Goal: Information Seeking & Learning: Learn about a topic

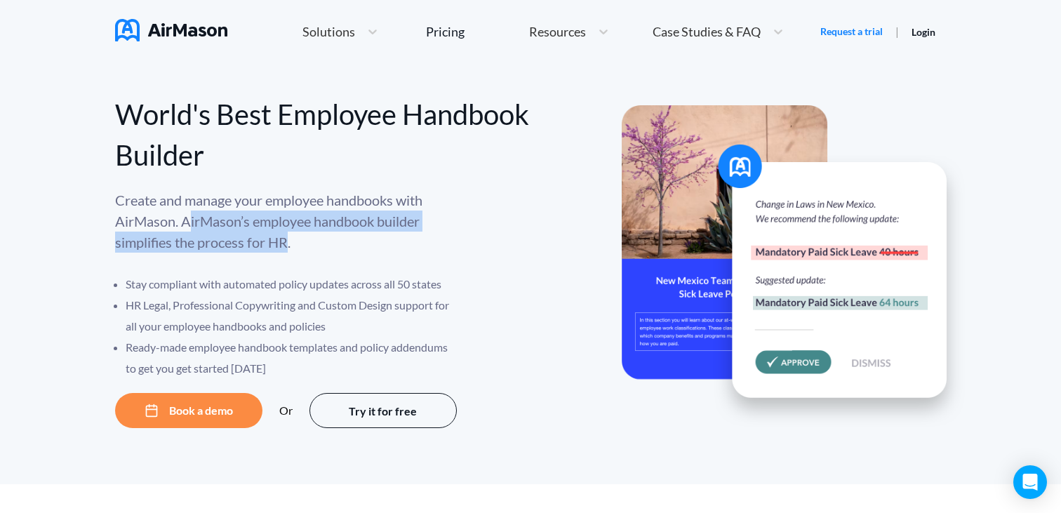
drag, startPoint x: 188, startPoint y: 222, endPoint x: 286, endPoint y: 242, distance: 100.2
click at [286, 242] on p "Create and manage your employee handbooks with AirMason. AirMason’s employee ha…" at bounding box center [287, 220] width 344 height 63
click at [287, 242] on p "Create and manage your employee handbooks with AirMason. AirMason’s employee ha…" at bounding box center [287, 220] width 344 height 63
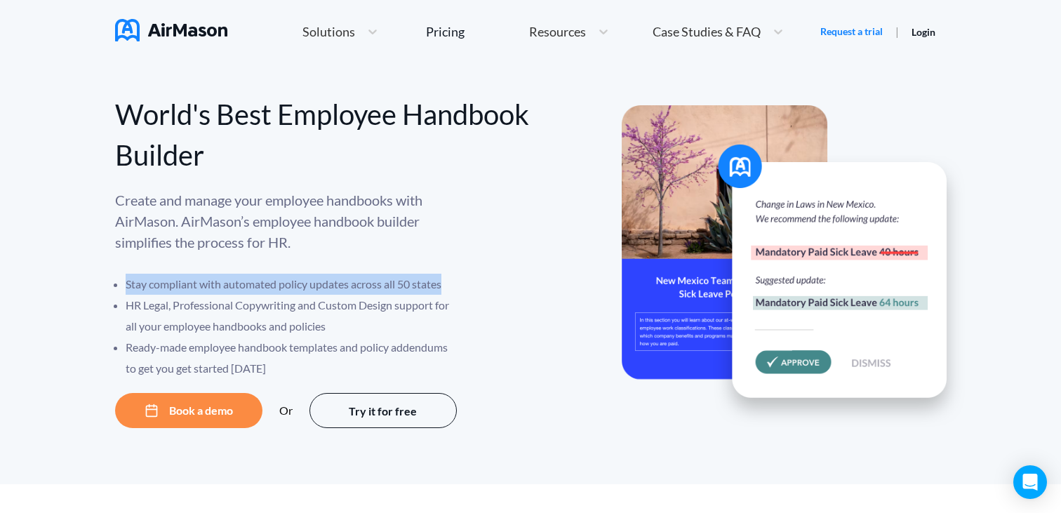
drag, startPoint x: 124, startPoint y: 285, endPoint x: 448, endPoint y: 281, distance: 323.4
click at [448, 281] on ul "Stay compliant with automated policy updates across all 50 states HR Legal, Pro…" at bounding box center [287, 326] width 344 height 105
copy li "Stay compliant with automated policy updates across all 50 states"
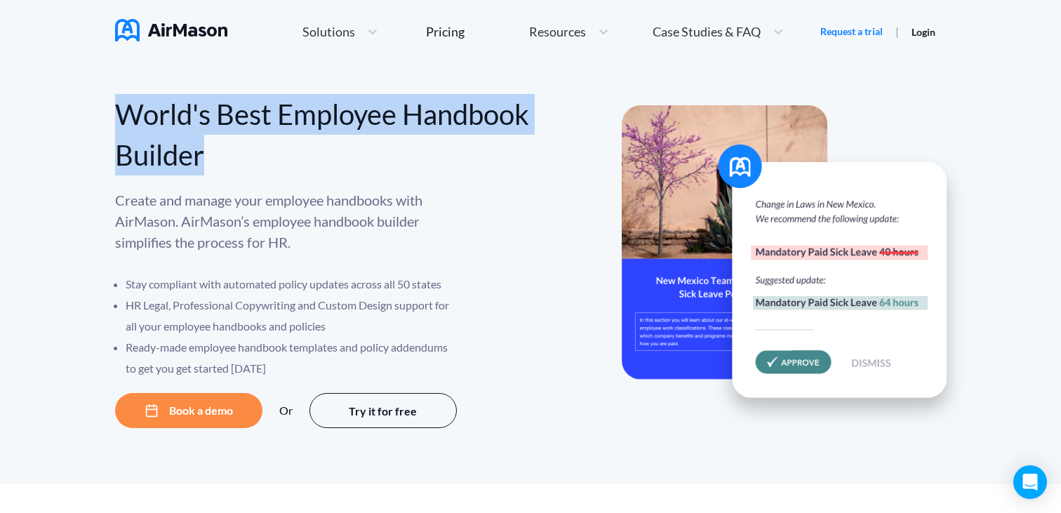
drag, startPoint x: 334, startPoint y: 167, endPoint x: 103, endPoint y: 116, distance: 236.3
click at [103, 116] on div "World's Best Employee Handbook Builder Create and manage your employee handbook…" at bounding box center [530, 273] width 1061 height 421
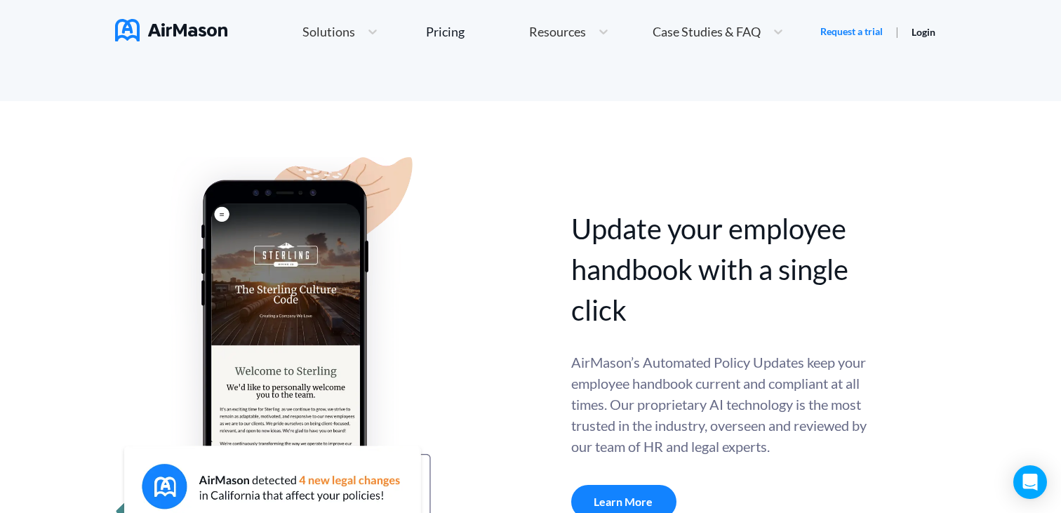
scroll to position [51, 0]
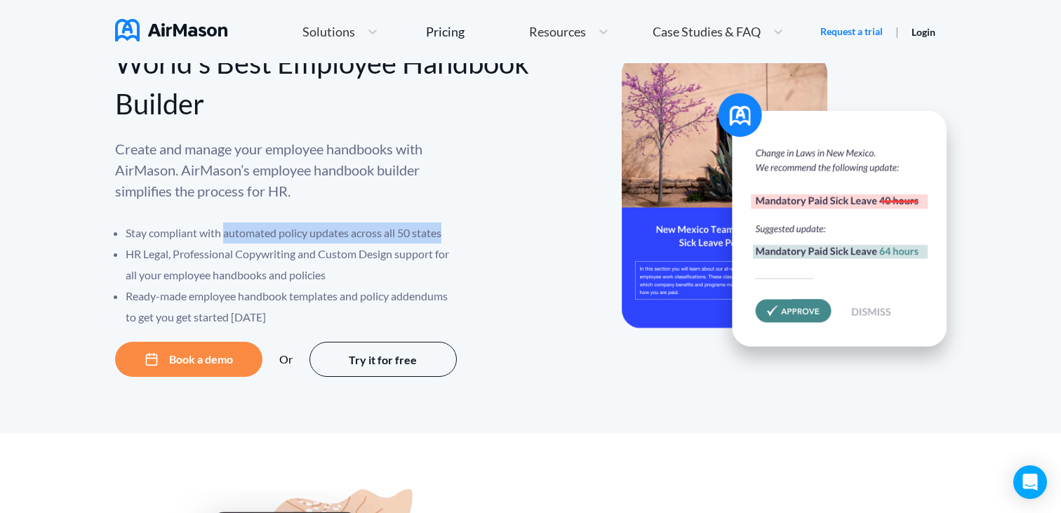
drag, startPoint x: 444, startPoint y: 236, endPoint x: 226, endPoint y: 237, distance: 218.2
click at [226, 237] on li "Stay compliant with automated policy updates across all 50 states" at bounding box center [292, 232] width 333 height 21
copy li "automated policy updates across all 50 states"
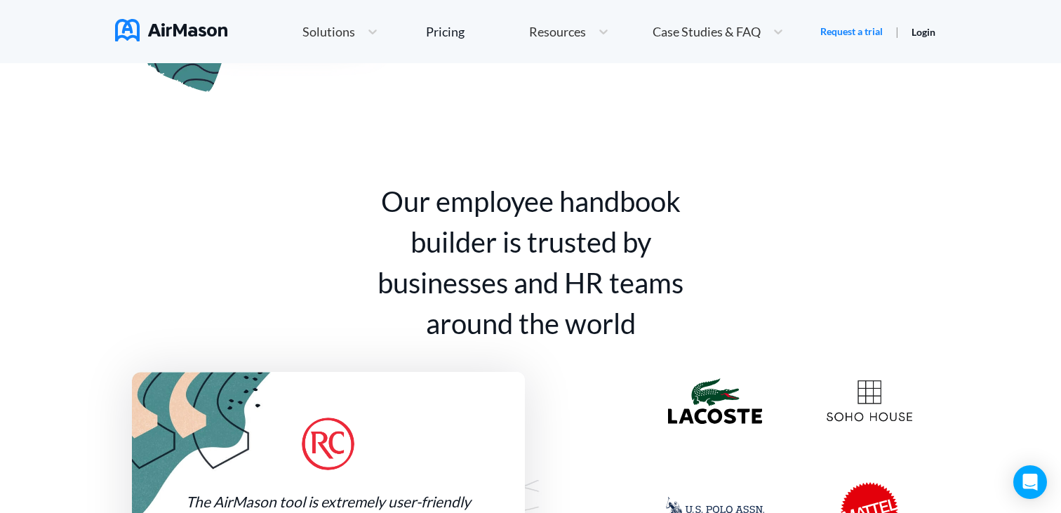
scroll to position [860, 0]
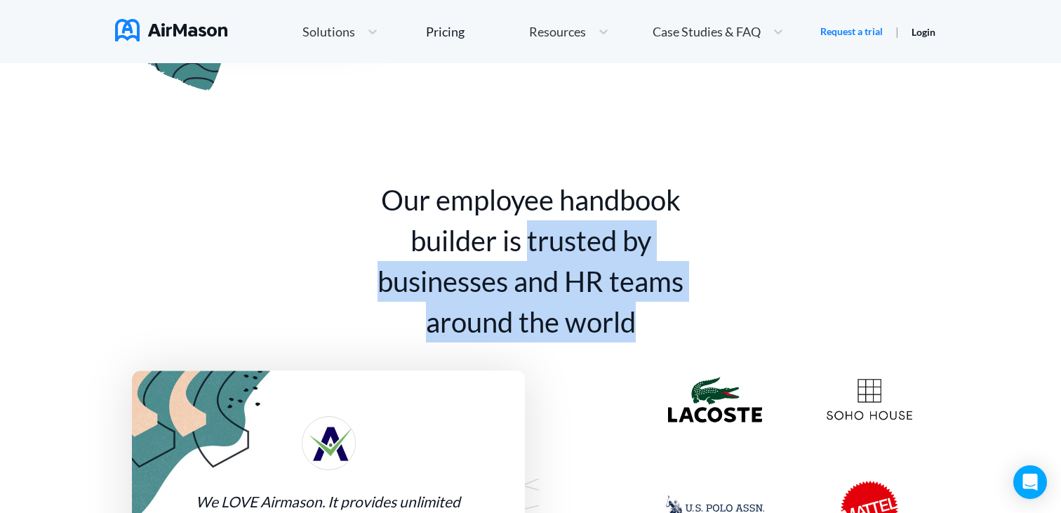
drag, startPoint x: 530, startPoint y: 243, endPoint x: 652, endPoint y: 317, distance: 142.6
click at [652, 317] on div "Our employee handbook builder is trusted by businesses and HR teams around the …" at bounding box center [530, 261] width 351 height 163
copy div "trusted by businesses and HR teams around the world"
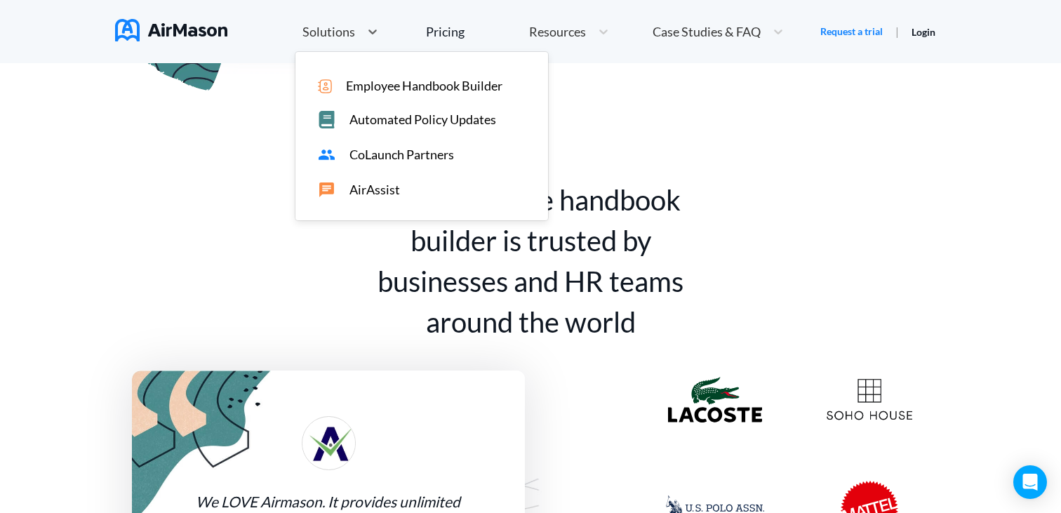
scroll to position [319, 0]
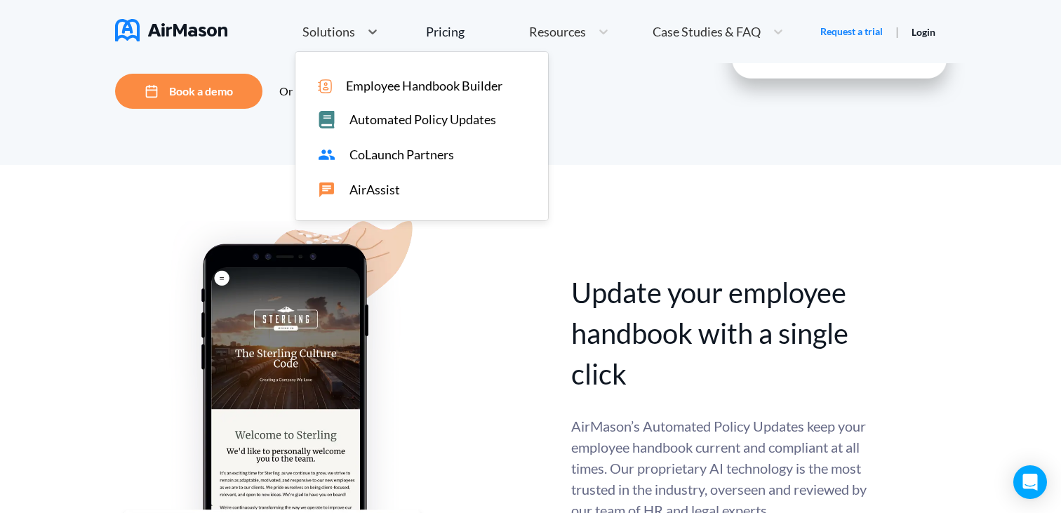
click at [349, 41] on div "Solutions" at bounding box center [340, 32] width 90 height 30
click at [349, 156] on span "CoLaunch Partners" at bounding box center [401, 154] width 105 height 15
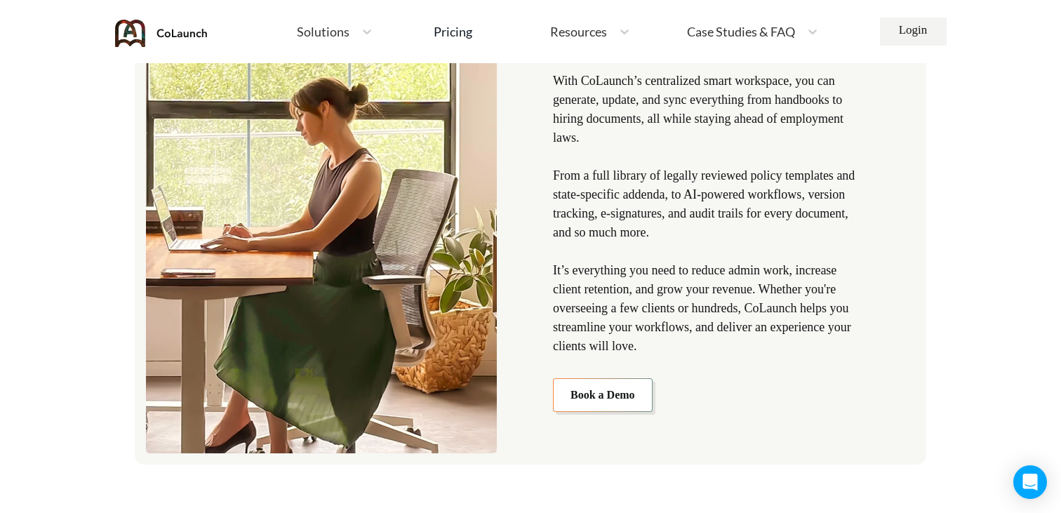
scroll to position [1661, 0]
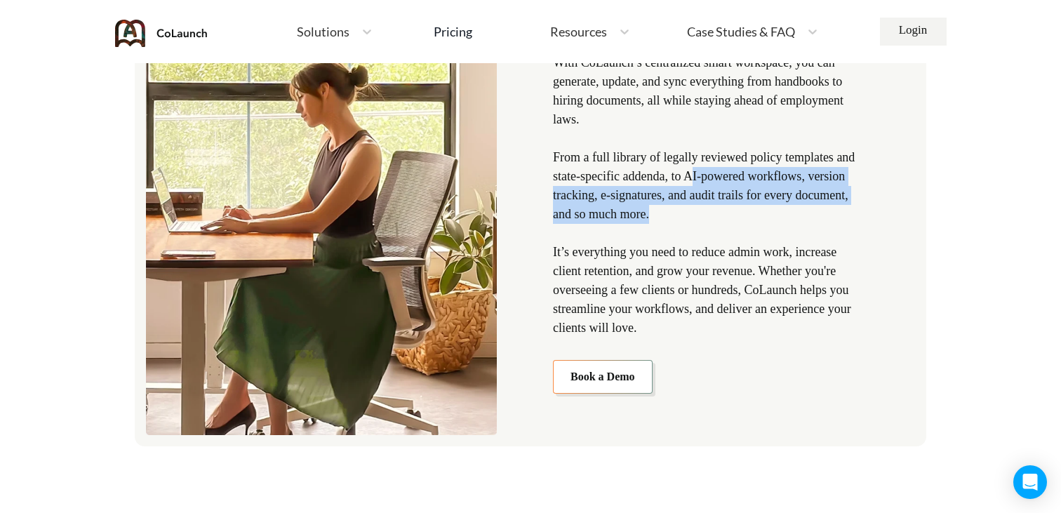
drag, startPoint x: 730, startPoint y: 177, endPoint x: 734, endPoint y: 204, distance: 27.6
click at [734, 205] on p "With CoLaunch’s centralized smart workspace, you can generate, update, and sync…" at bounding box center [708, 195] width 311 height 284
click at [734, 204] on p "With CoLaunch’s centralized smart workspace, you can generate, update, and sync…" at bounding box center [708, 195] width 311 height 284
drag, startPoint x: 739, startPoint y: 210, endPoint x: 730, endPoint y: 182, distance: 29.7
click at [730, 182] on p "With CoLaunch’s centralized smart workspace, you can generate, update, and sync…" at bounding box center [708, 195] width 311 height 284
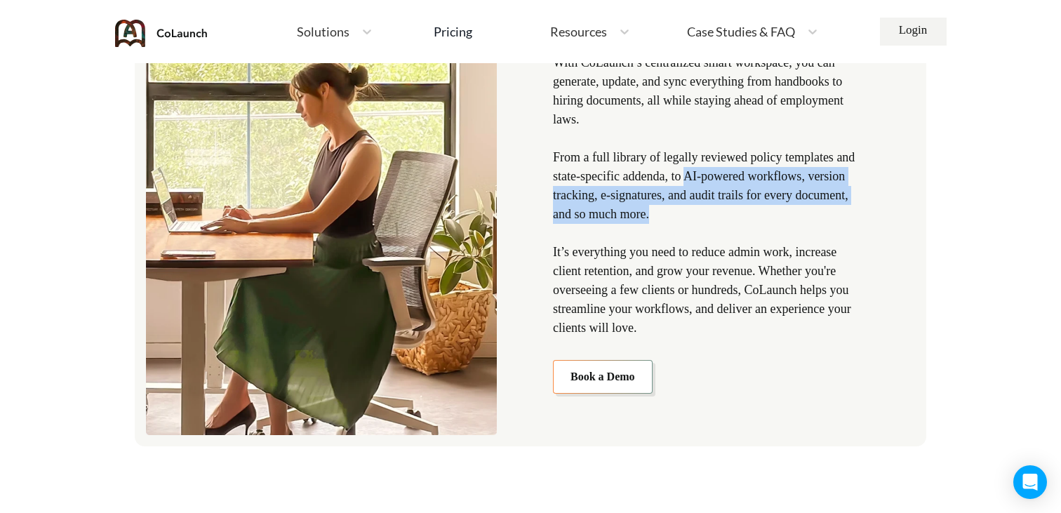
copy p "AI-powered workflows, version tracking, e-signatures, and audit trails for ever…"
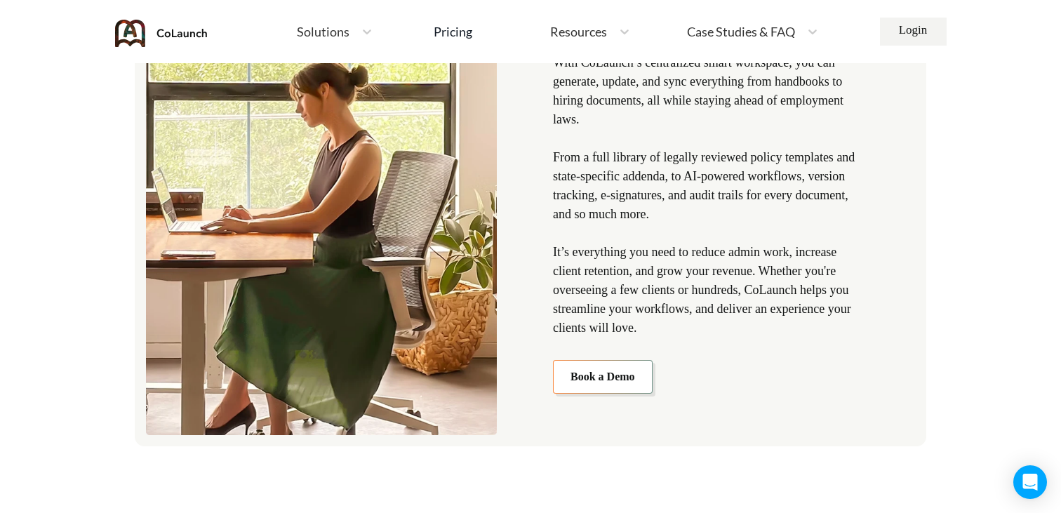
click at [666, 236] on p "With CoLaunch’s centralized smart workspace, you can generate, update, and sync…" at bounding box center [708, 195] width 311 height 284
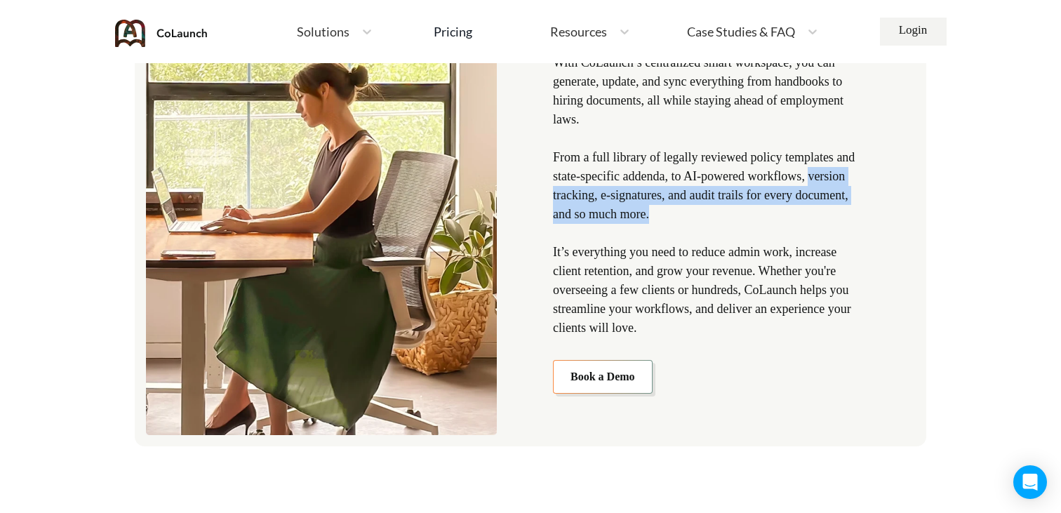
drag, startPoint x: 555, startPoint y: 198, endPoint x: 734, endPoint y: 208, distance: 179.2
click at [734, 208] on p "With CoLaunch’s centralized smart workspace, you can generate, update, and sync…" at bounding box center [708, 195] width 311 height 284
copy p "version tracking, e-signatures, and audit trails for every document, and so muc…"
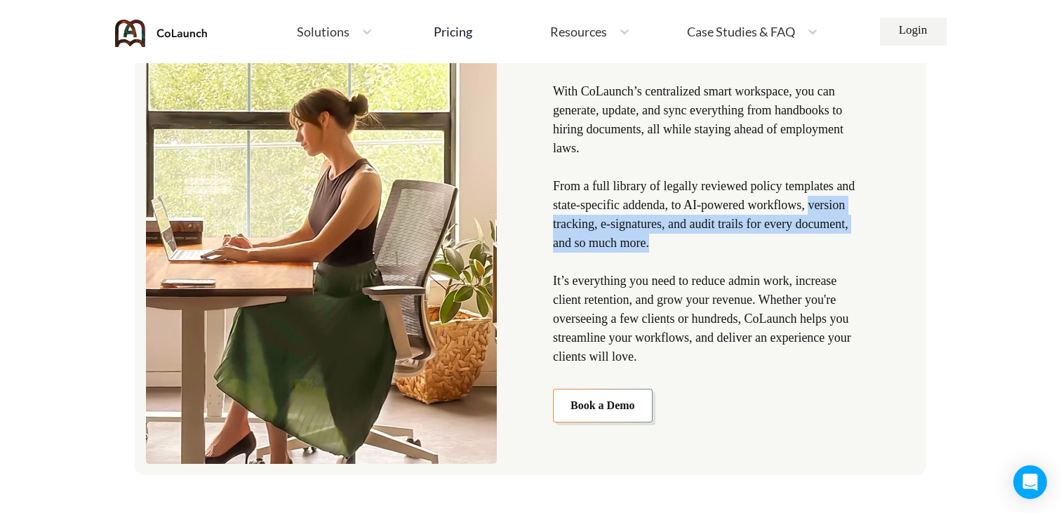
scroll to position [1625, 0]
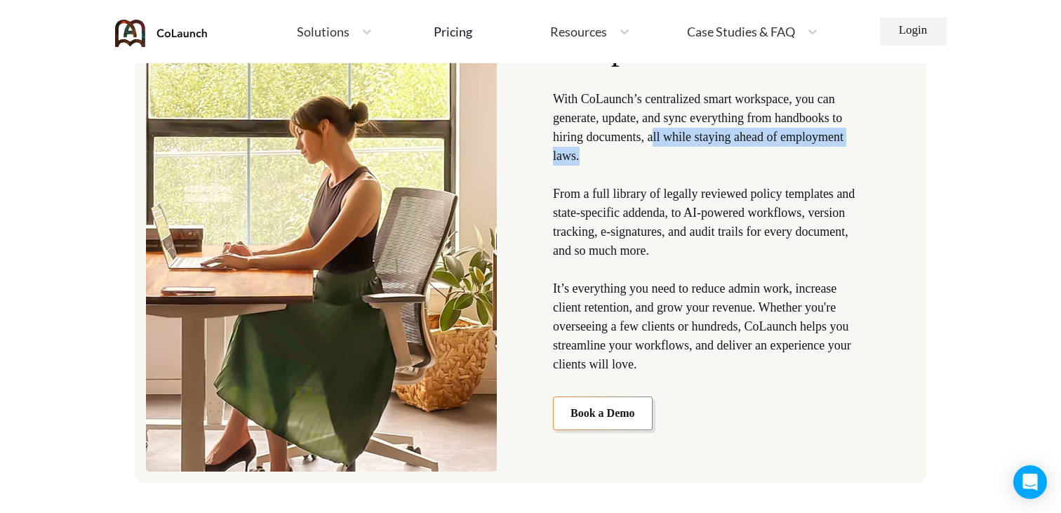
drag, startPoint x: 676, startPoint y: 138, endPoint x: 678, endPoint y: 156, distance: 17.6
click at [678, 156] on p "With CoLaunch’s centralized smart workspace, you can generate, update, and sync…" at bounding box center [708, 232] width 311 height 284
drag, startPoint x: 673, startPoint y: 140, endPoint x: 685, endPoint y: 168, distance: 30.2
click at [685, 168] on p "With CoLaunch’s centralized smart workspace, you can generate, update, and sync…" at bounding box center [708, 232] width 311 height 284
copy p "all while staying ahead of employment laws."
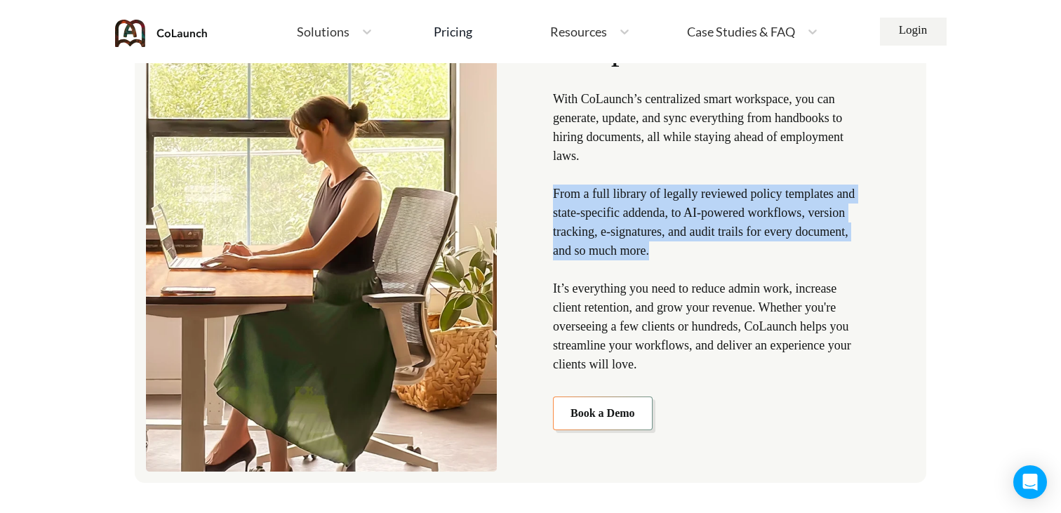
drag, startPoint x: 555, startPoint y: 192, endPoint x: 757, endPoint y: 245, distance: 208.8
click at [757, 245] on p "With CoLaunch’s centralized smart workspace, you can generate, update, and sync…" at bounding box center [708, 232] width 311 height 284
copy p "From a full library of legally reviewed policy templates and state-specific add…"
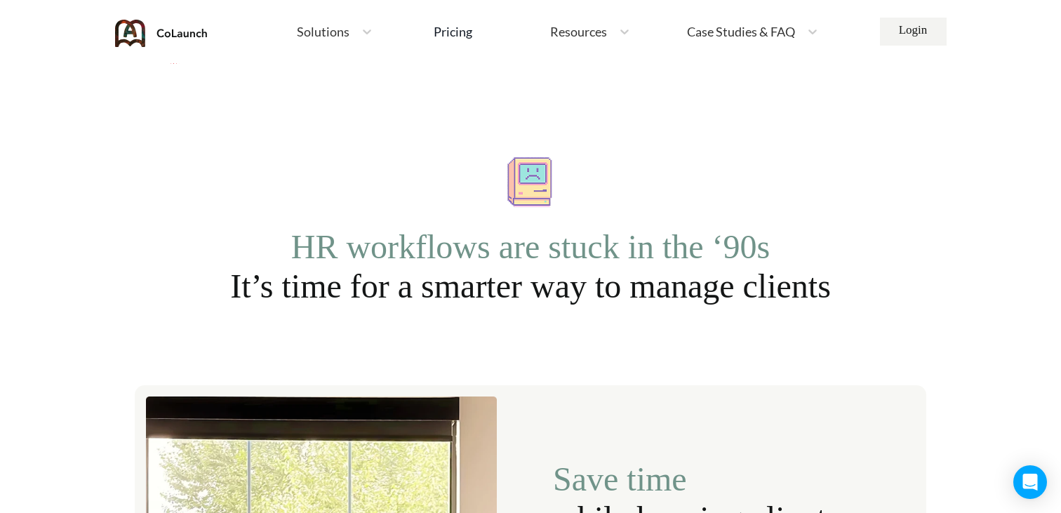
scroll to position [1338, 0]
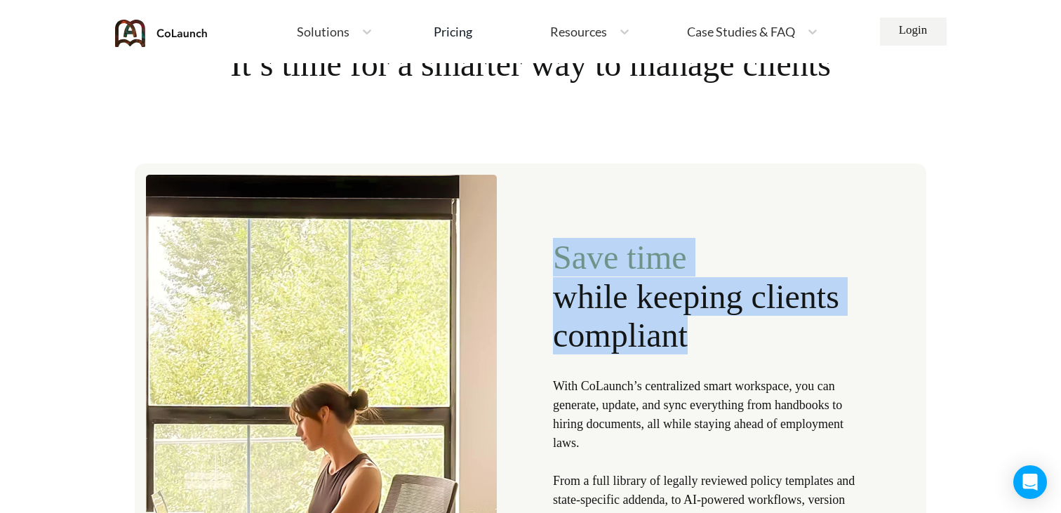
drag, startPoint x: 817, startPoint y: 349, endPoint x: 535, endPoint y: 267, distance: 293.1
click at [535, 267] on div "Save time while keeping clients compliant With CoLaunch’s centralized smart wor…" at bounding box center [530, 466] width 791 height 606
copy div "Save time while keeping clients compliant"
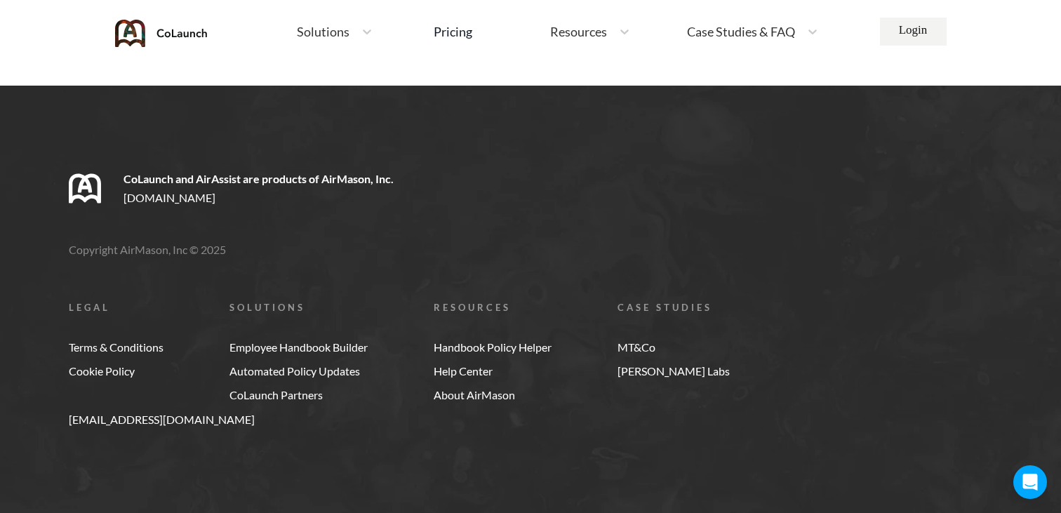
scroll to position [8015, 0]
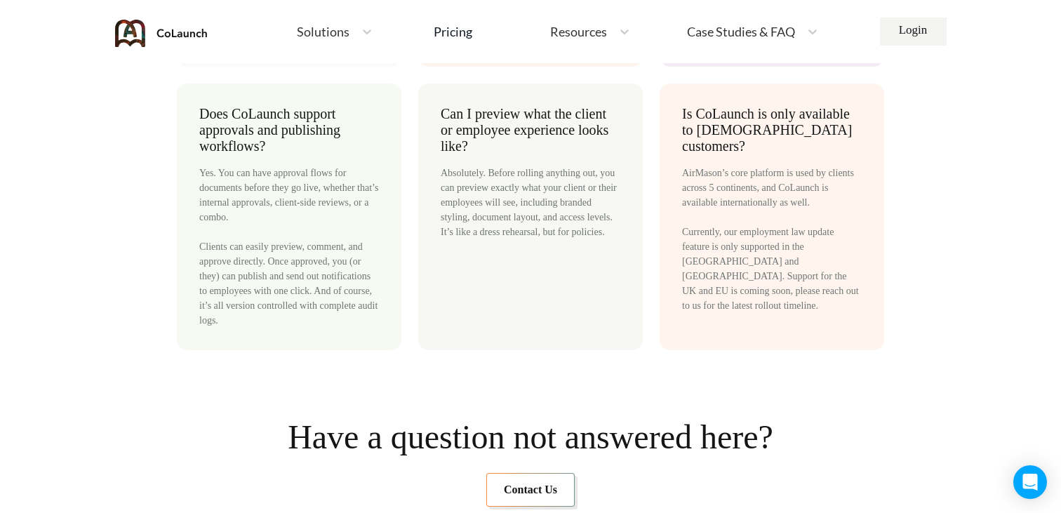
click at [337, 35] on span "Solutions" at bounding box center [323, 31] width 53 height 13
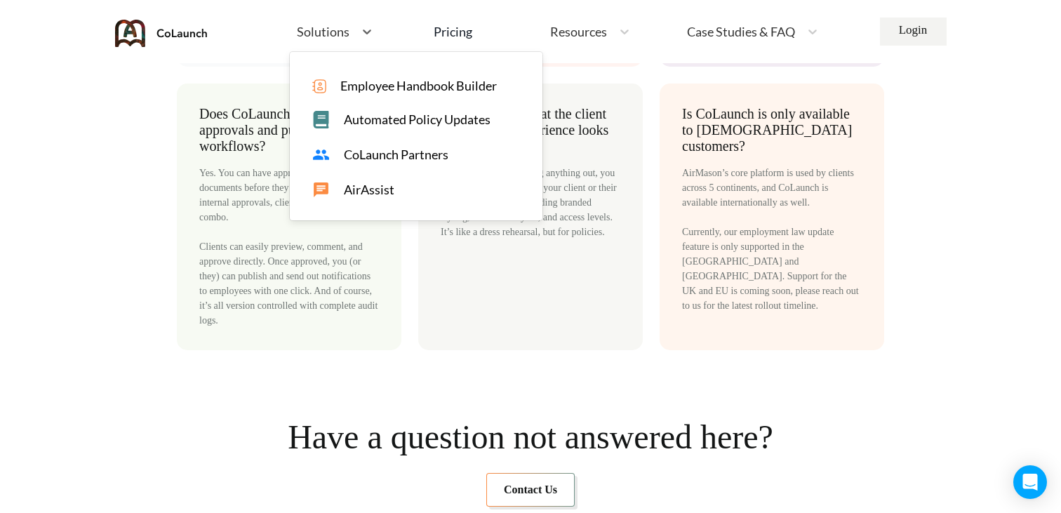
click at [360, 83] on span "Employee Handbook Builder" at bounding box center [418, 86] width 156 height 15
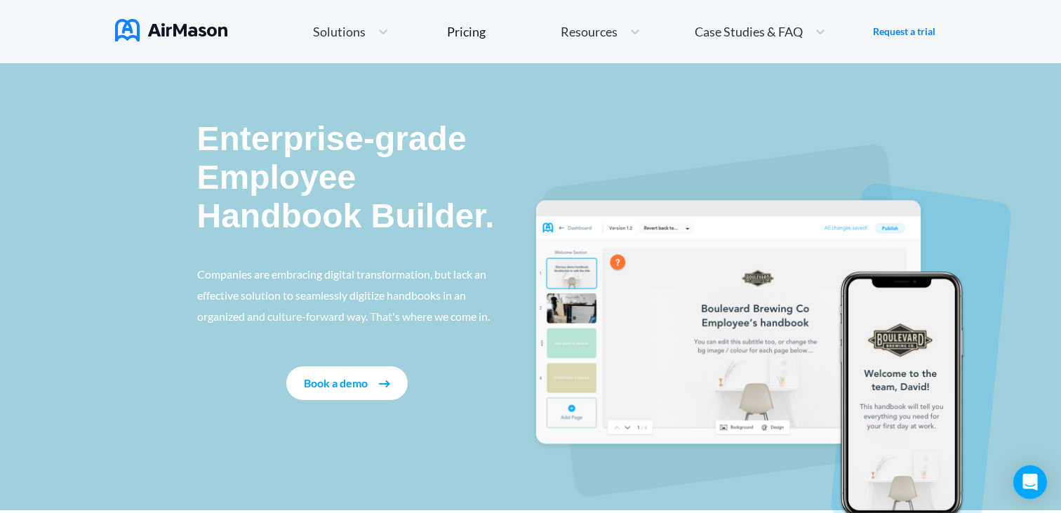
click at [175, 36] on img at bounding box center [171, 30] width 112 height 22
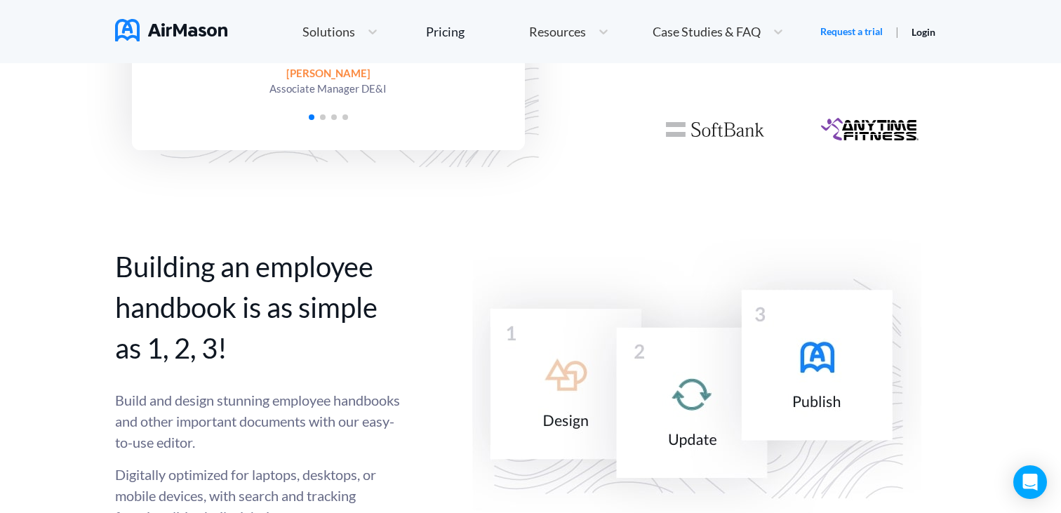
scroll to position [999, 0]
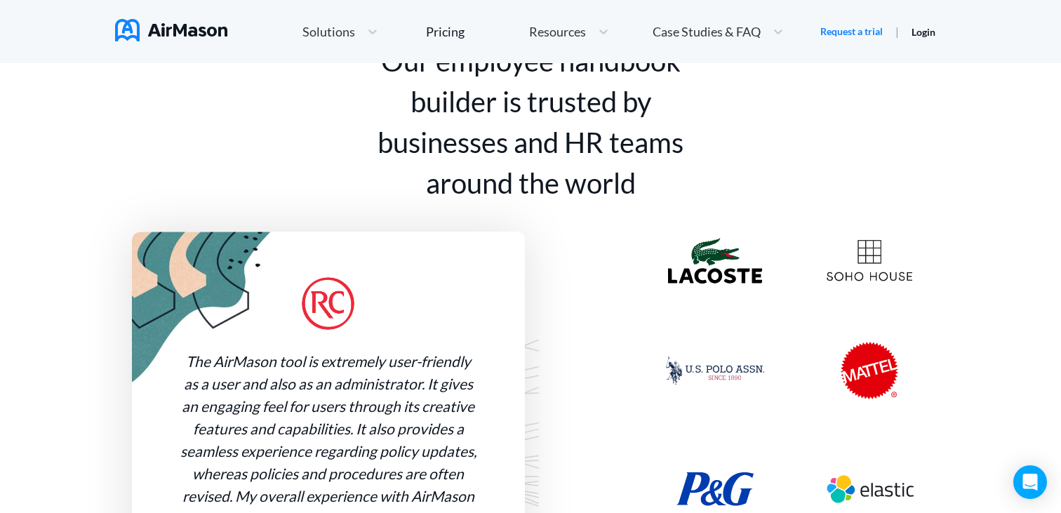
click at [323, 27] on span "Solutions" at bounding box center [328, 31] width 53 height 13
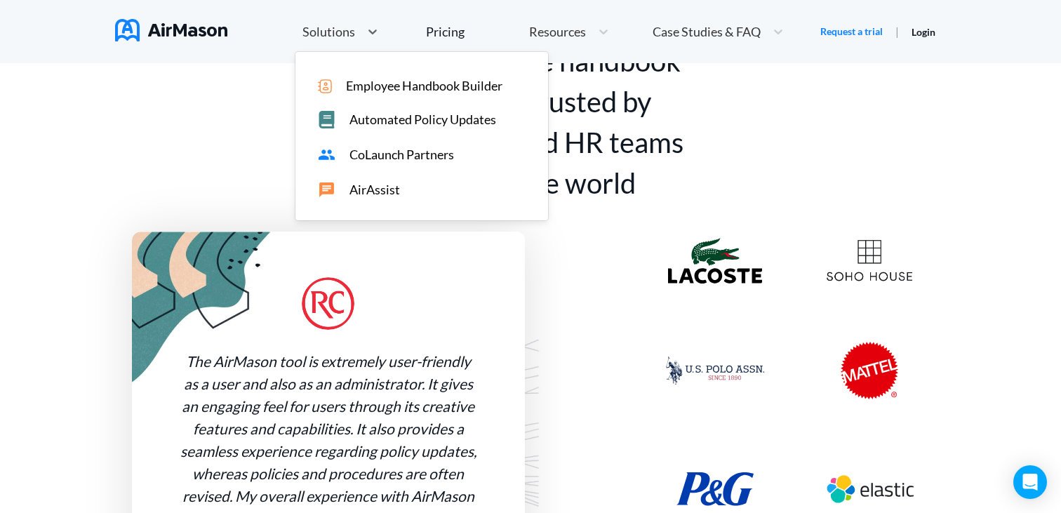
click at [370, 194] on span "AirAssist" at bounding box center [374, 189] width 51 height 15
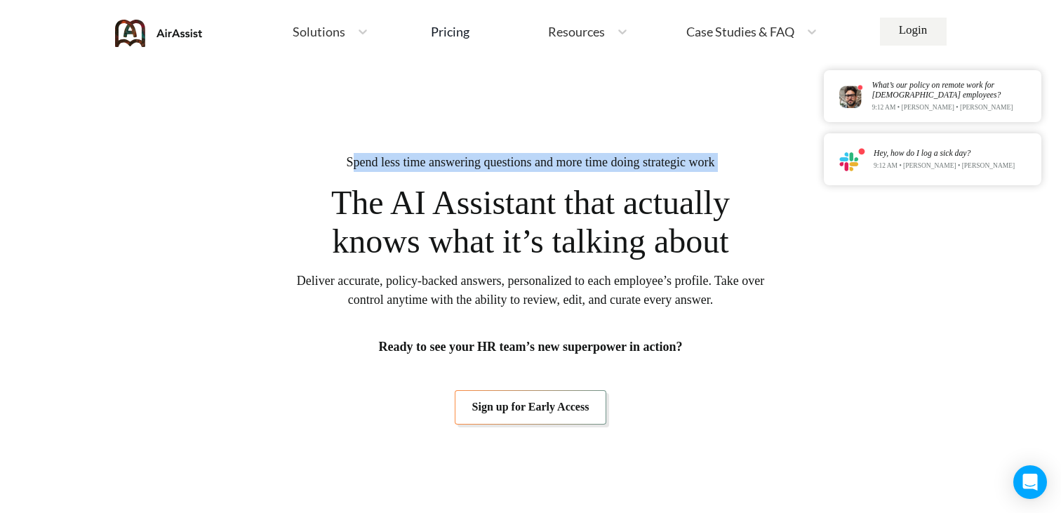
drag, startPoint x: 329, startPoint y: 160, endPoint x: 570, endPoint y: 177, distance: 242.0
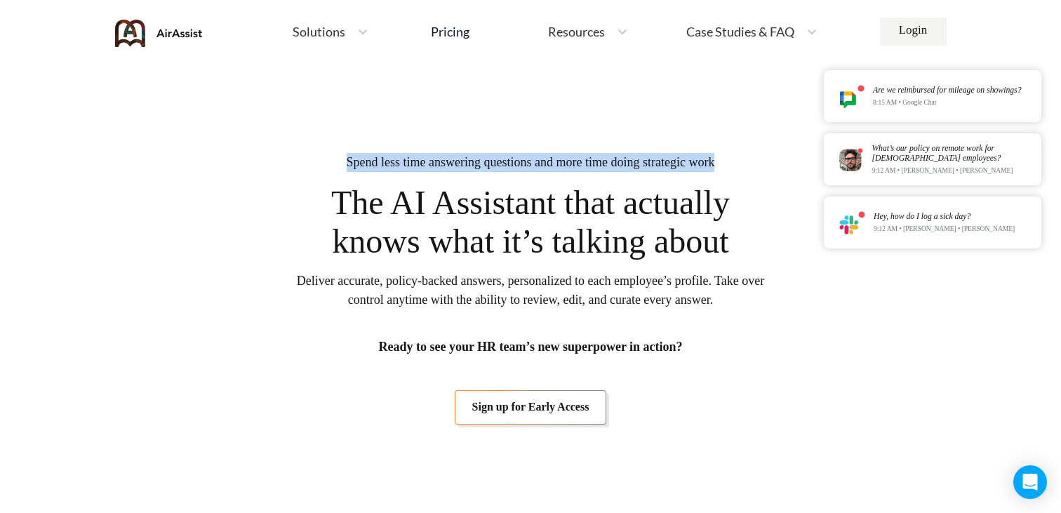
drag, startPoint x: 736, startPoint y: 161, endPoint x: 321, endPoint y: 163, distance: 414.6
copy span "Spend less time answering questions and more time doing strategic work"
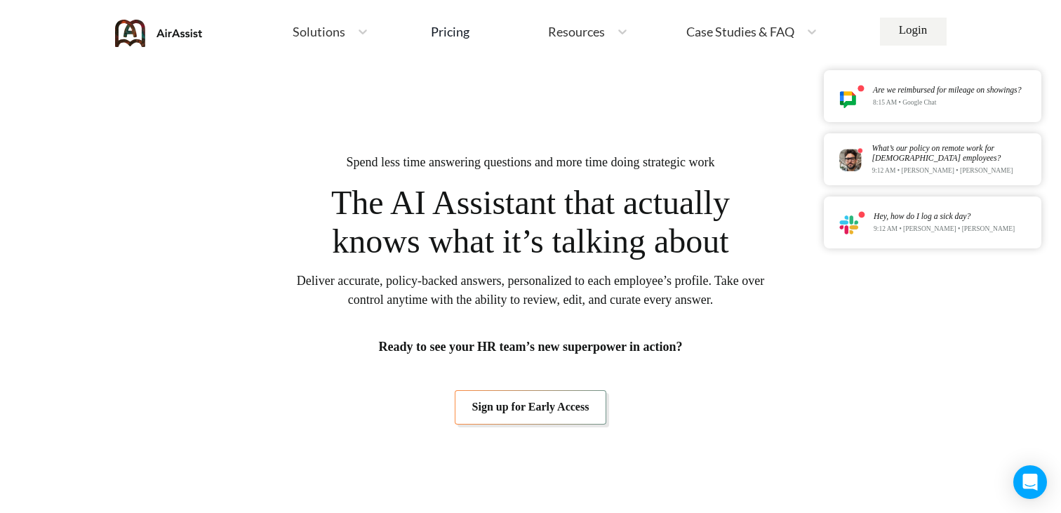
click at [453, 163] on span "Spend less time answering questions and more time doing strategic work" at bounding box center [531, 162] width 368 height 19
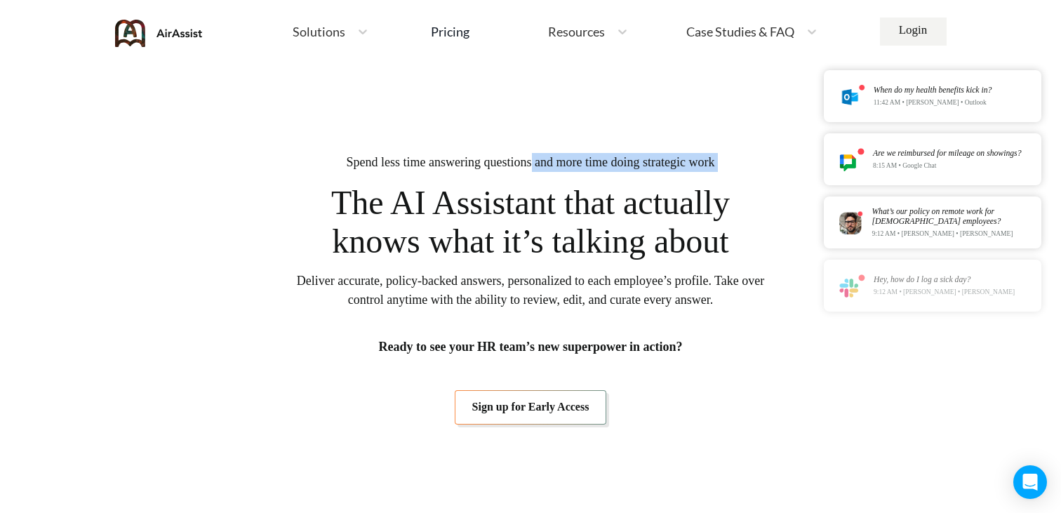
drag, startPoint x: 532, startPoint y: 163, endPoint x: 287, endPoint y: 163, distance: 244.8
click at [347, 161] on span "Spend less time answering questions and more time doing strategic work" at bounding box center [531, 162] width 368 height 19
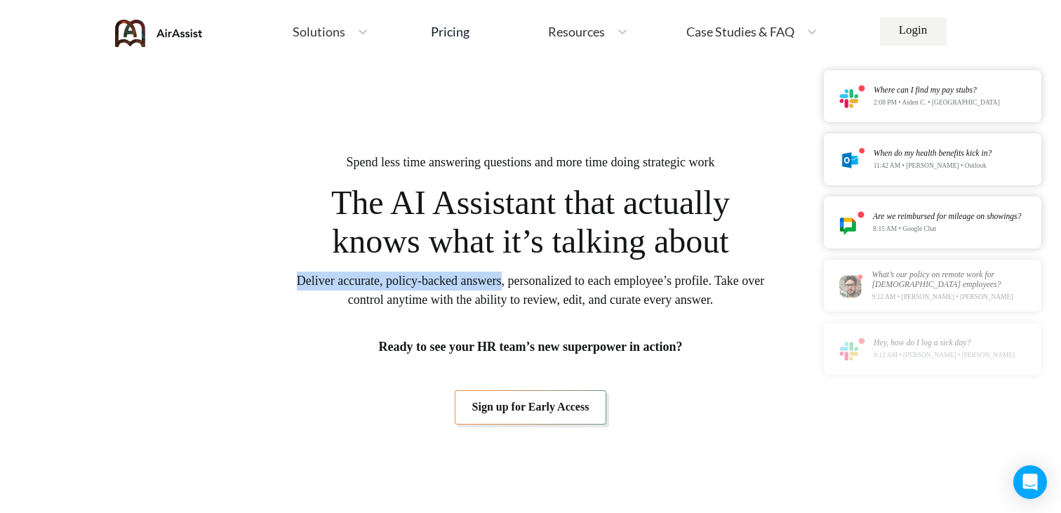
drag, startPoint x: 300, startPoint y: 281, endPoint x: 525, endPoint y: 285, distance: 225.9
click at [525, 285] on span "Deliver accurate, policy-backed answers, personalized to each employee’s profil…" at bounding box center [530, 291] width 470 height 38
copy span "Deliver accurate, policy-backed answers"
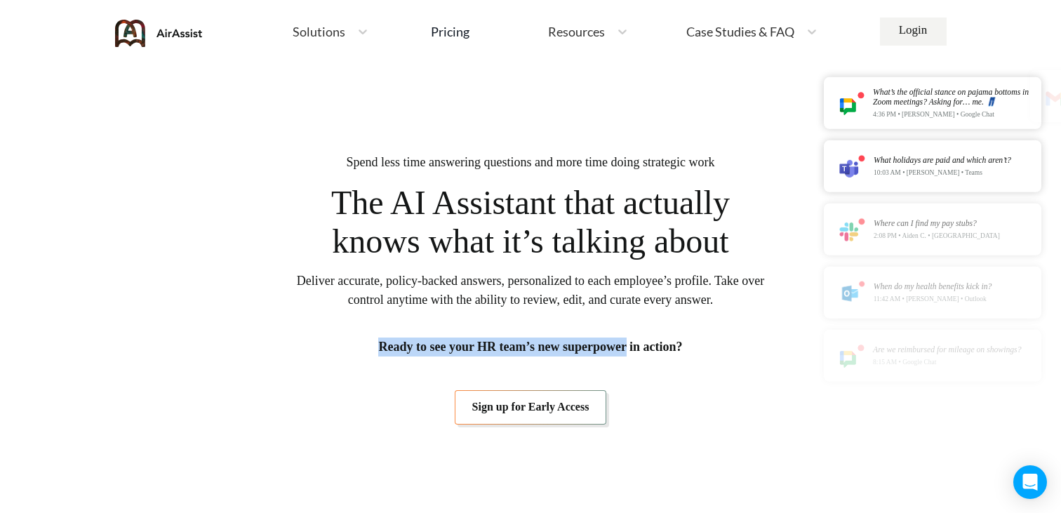
drag, startPoint x: 363, startPoint y: 346, endPoint x: 636, endPoint y: 349, distance: 272.9
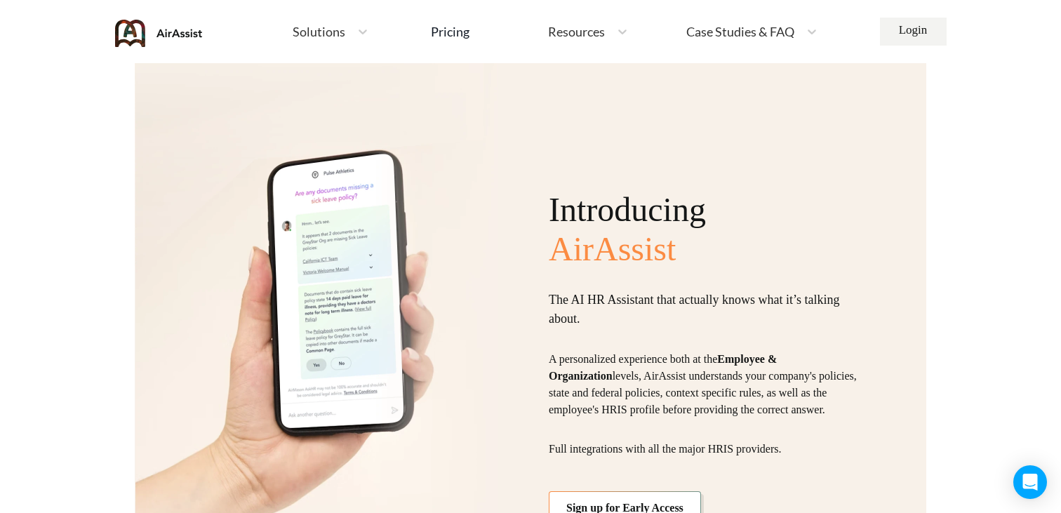
scroll to position [1307, 0]
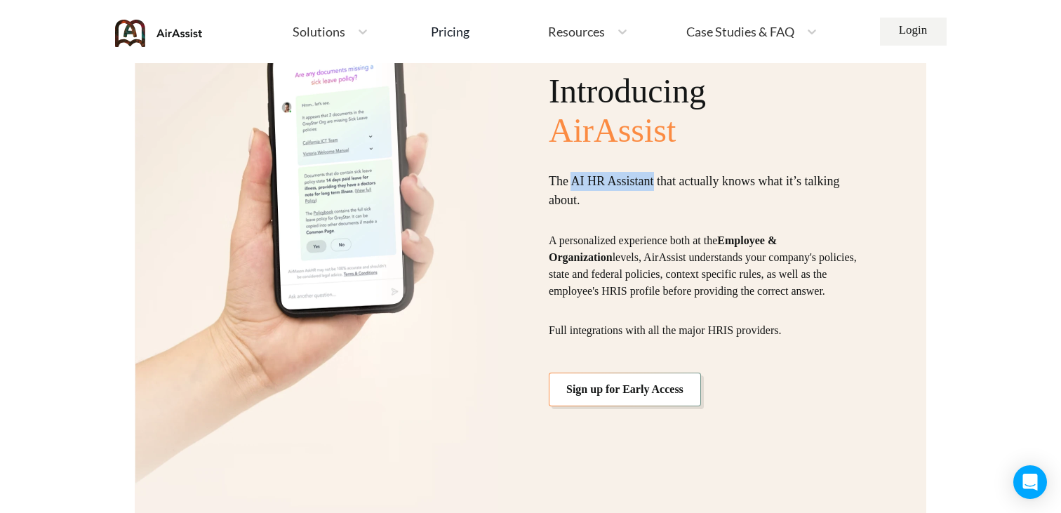
drag, startPoint x: 576, startPoint y: 173, endPoint x: 657, endPoint y: 173, distance: 81.4
click at [657, 173] on p "The AI HR Assistant that actually knows what it’s talking about." at bounding box center [707, 191] width 316 height 38
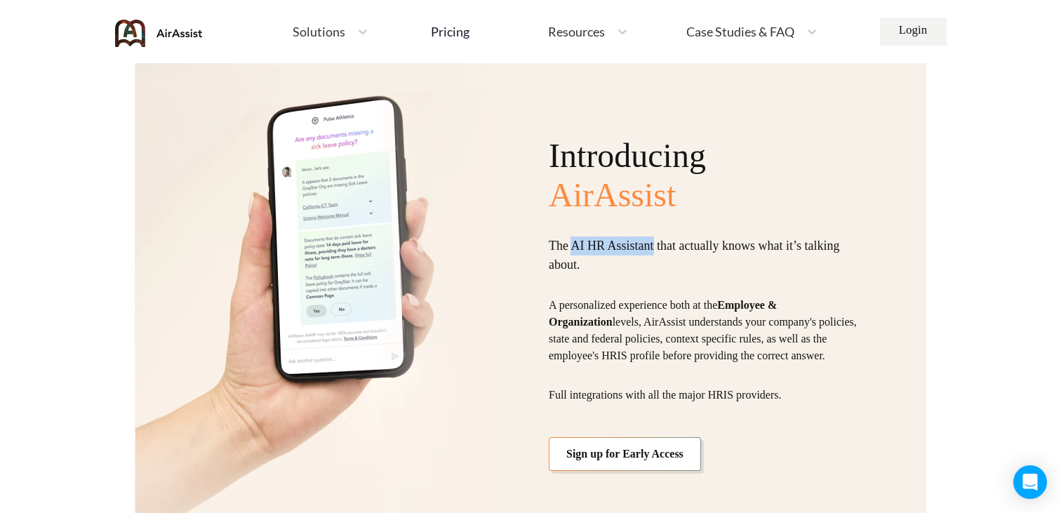
scroll to position [1216, 0]
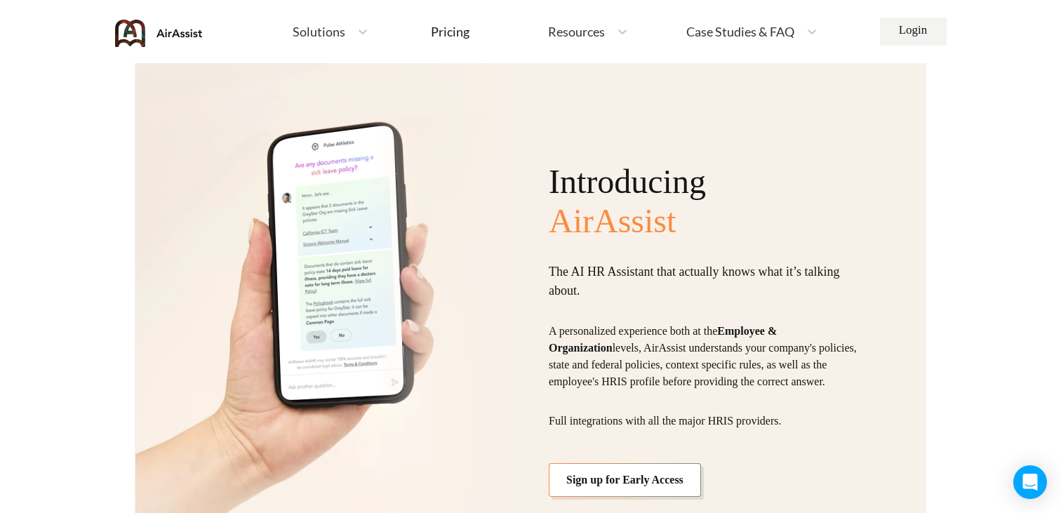
click at [698, 221] on span "AirAssist" at bounding box center [707, 220] width 316 height 39
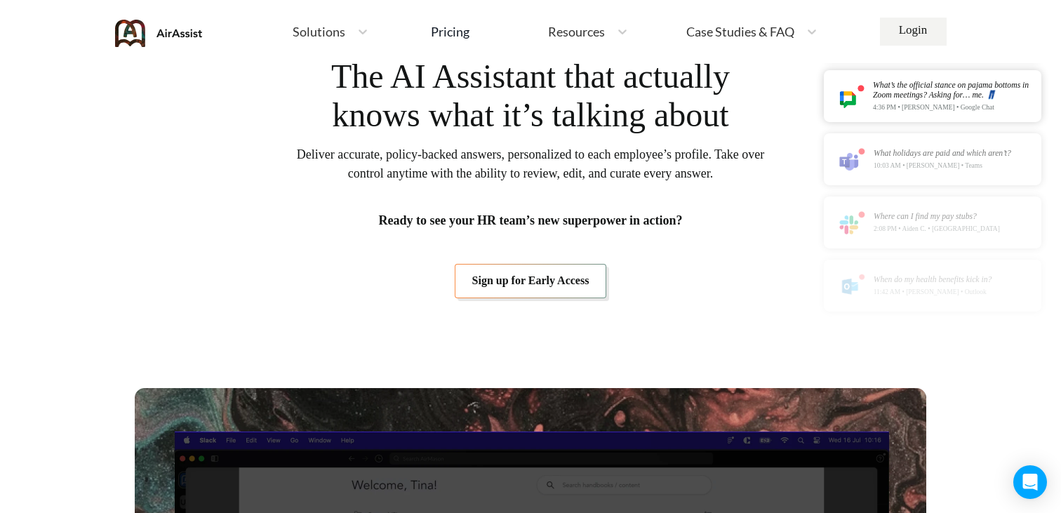
scroll to position [6, 0]
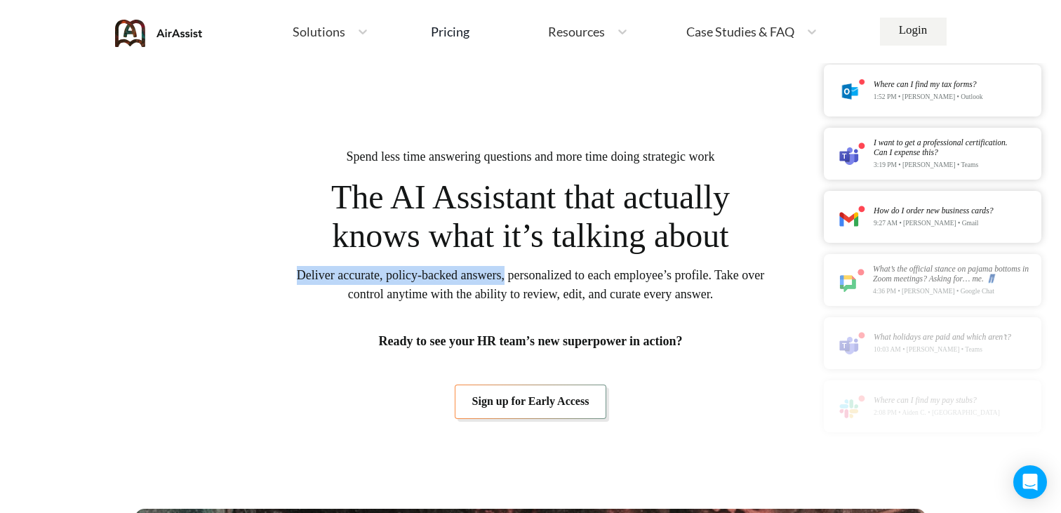
drag, startPoint x: 303, startPoint y: 276, endPoint x: 528, endPoint y: 278, distance: 224.5
click at [528, 278] on span "Deliver accurate, policy-backed answers, personalized to each employee’s profil…" at bounding box center [530, 285] width 470 height 38
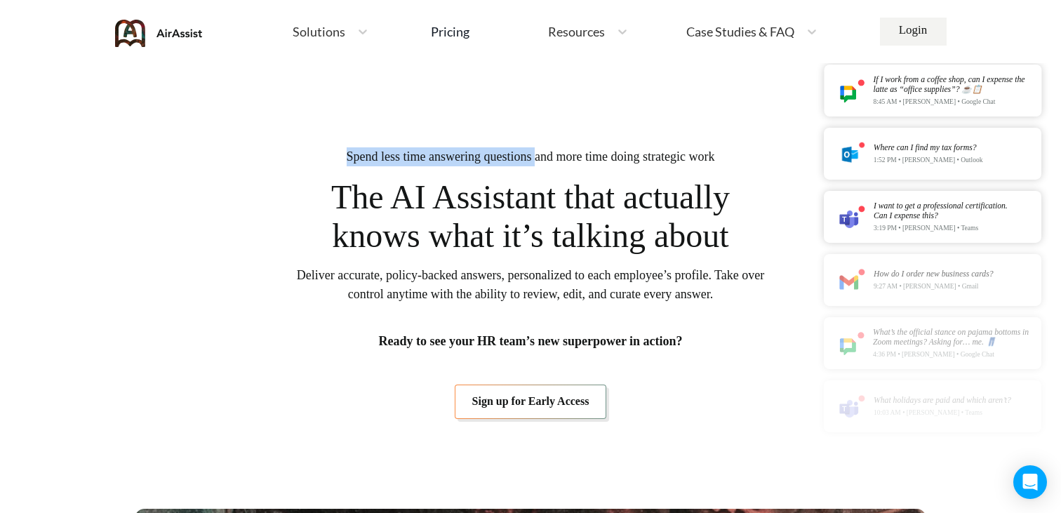
drag, startPoint x: 326, startPoint y: 155, endPoint x: 532, endPoint y: 154, distance: 206.3
click at [533, 154] on span "Spend less time answering questions and more time doing strategic work" at bounding box center [531, 156] width 368 height 19
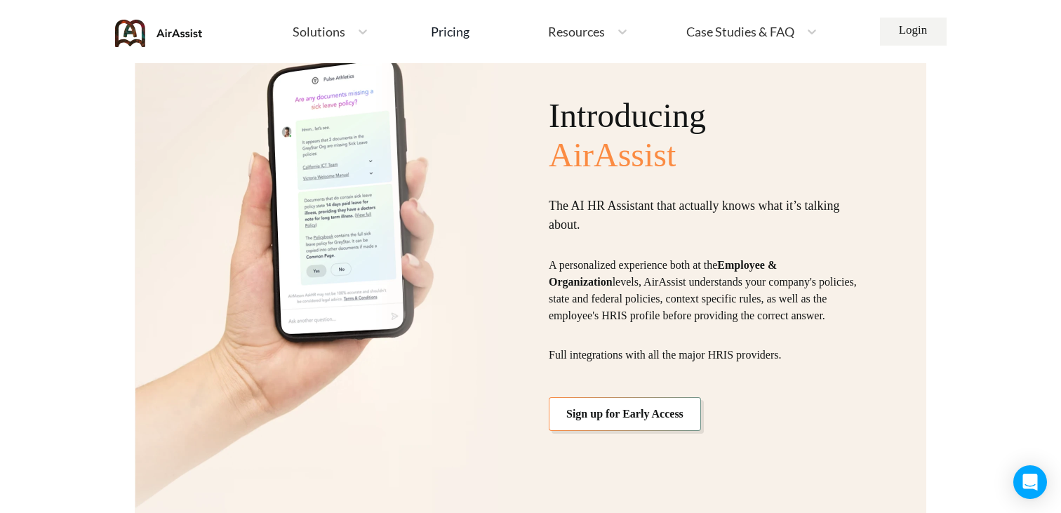
scroll to position [1303, 0]
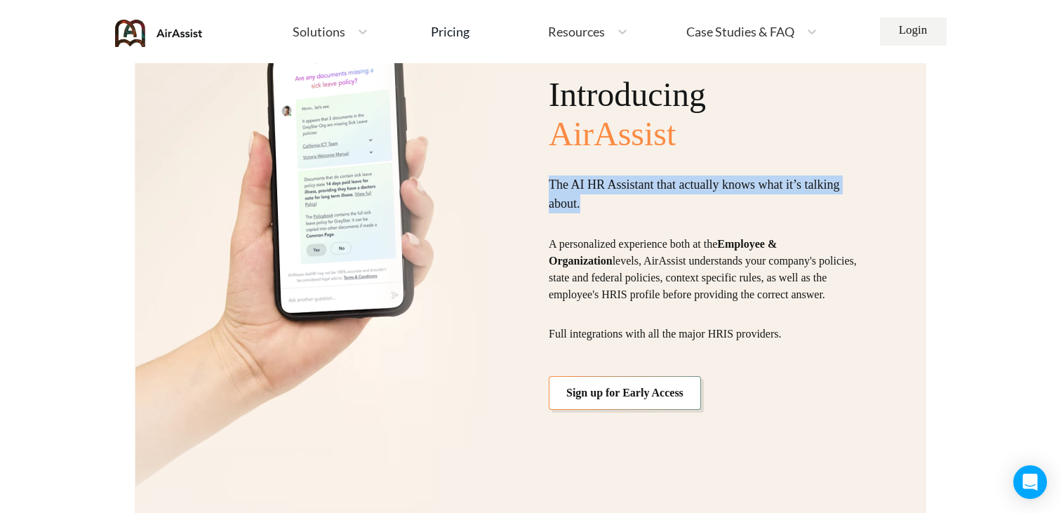
drag, startPoint x: 602, startPoint y: 196, endPoint x: 536, endPoint y: 164, distance: 73.4
click at [536, 164] on div "Introducing AirAssist The AI HR Assistant that actually knows what it’s talking…" at bounding box center [530, 231] width 791 height 620
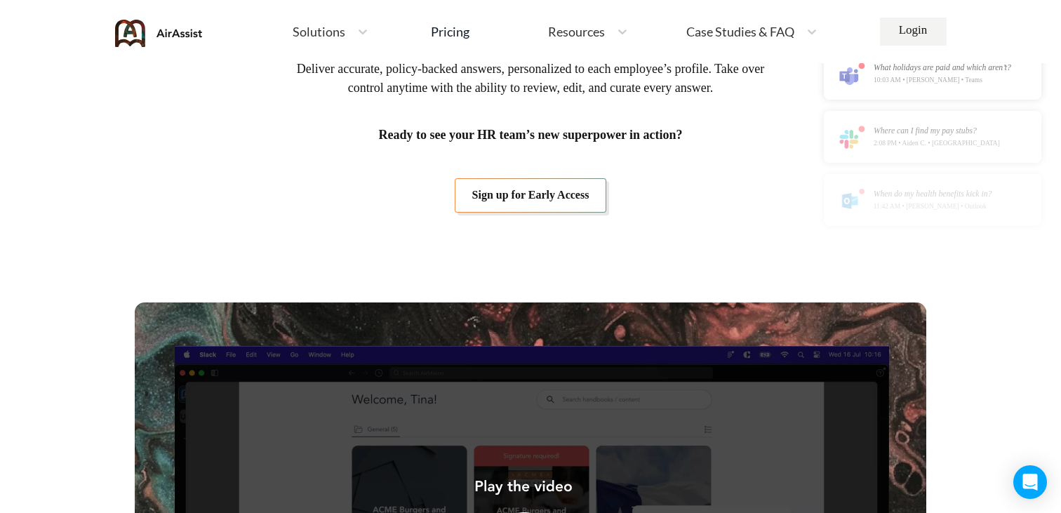
scroll to position [0, 0]
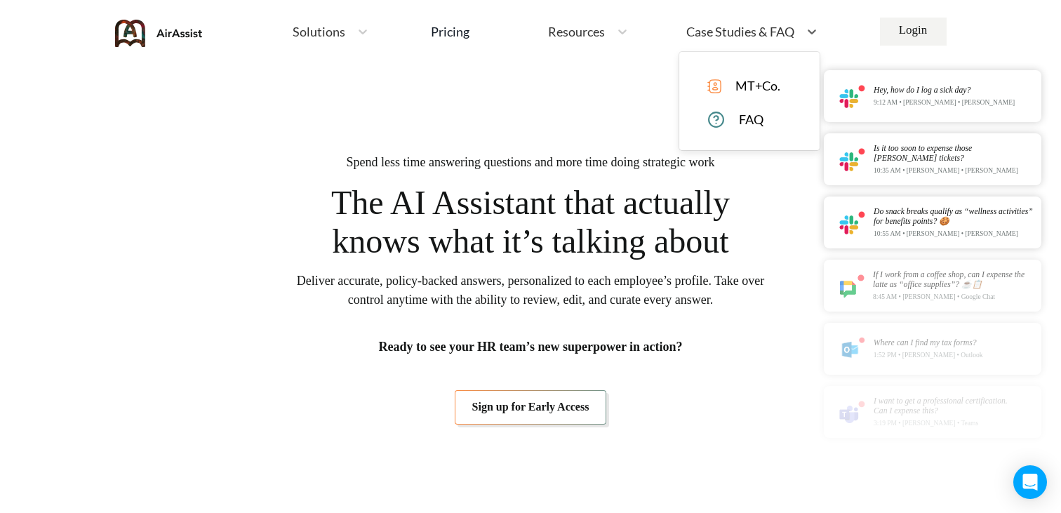
click at [714, 39] on div "Case Studies & FAQ" at bounding box center [739, 32] width 120 height 18
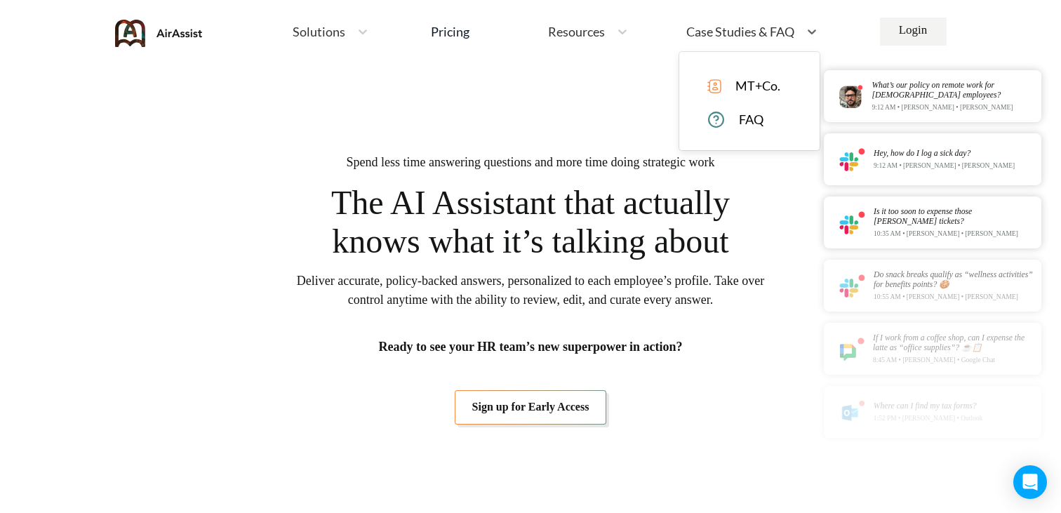
click at [746, 84] on span "MT+Co." at bounding box center [757, 86] width 45 height 15
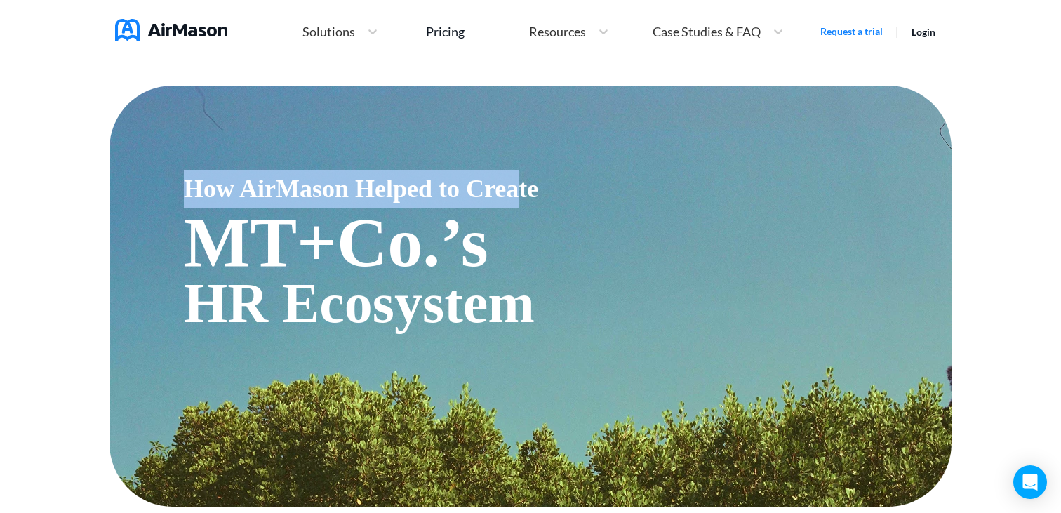
drag, startPoint x: 186, startPoint y: 182, endPoint x: 547, endPoint y: 184, distance: 361.3
click at [547, 184] on span "How AirMason Helped to Create" at bounding box center [568, 189] width 768 height 38
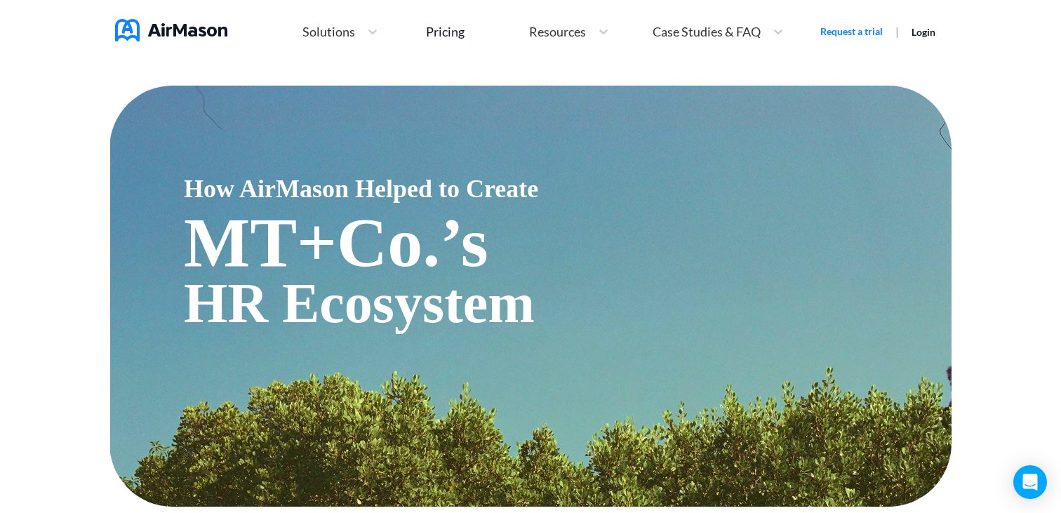
click at [568, 184] on span "How AirMason Helped to Create" at bounding box center [568, 189] width 768 height 38
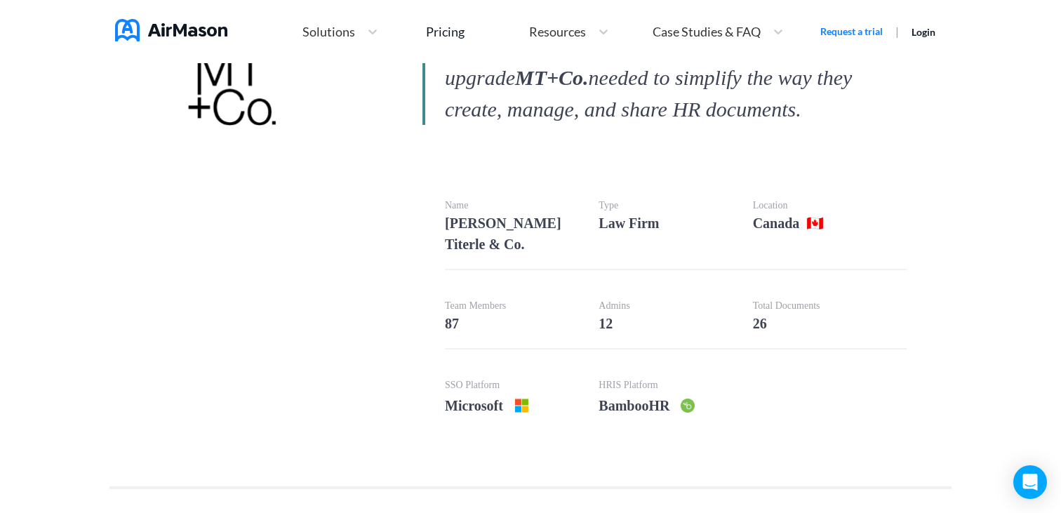
scroll to position [514, 0]
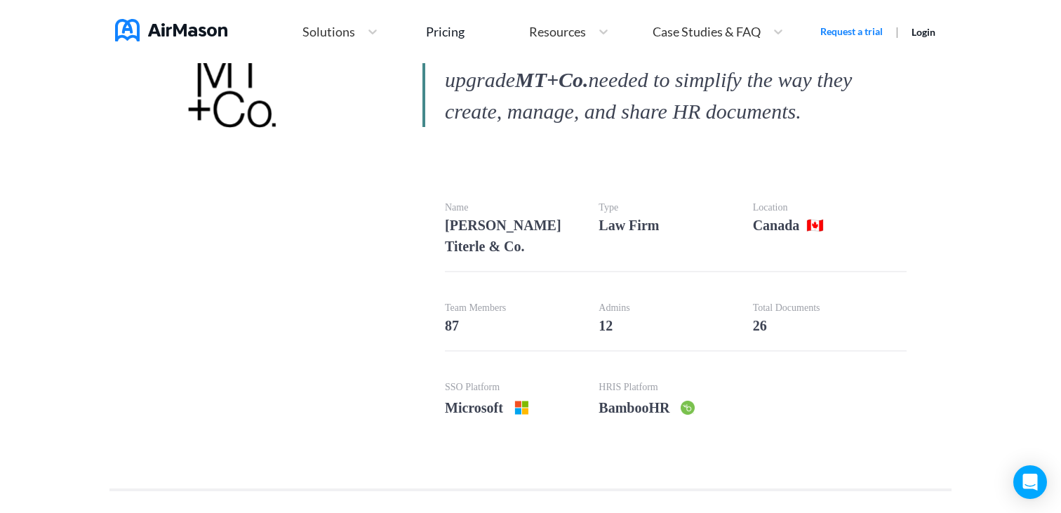
drag, startPoint x: 906, startPoint y: 116, endPoint x: 488, endPoint y: 118, distance: 417.4
click at [488, 119] on p "AirMason’s intuitive digital platform was exactly the upgrade MT+Co. needed to …" at bounding box center [664, 79] width 484 height 95
click at [757, 86] on p "AirMason’s intuitive digital platform was exactly the upgrade MT+Co. needed to …" at bounding box center [664, 79] width 484 height 95
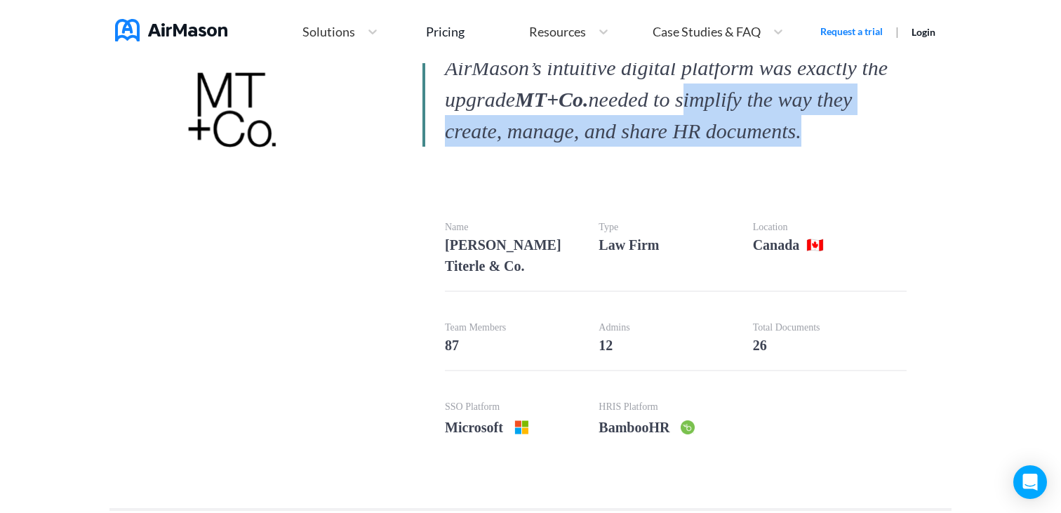
drag, startPoint x: 757, startPoint y: 86, endPoint x: 808, endPoint y: 135, distance: 71.0
click at [808, 135] on p "AirMason’s intuitive digital platform was exactly the upgrade MT+Co. needed to …" at bounding box center [664, 99] width 484 height 95
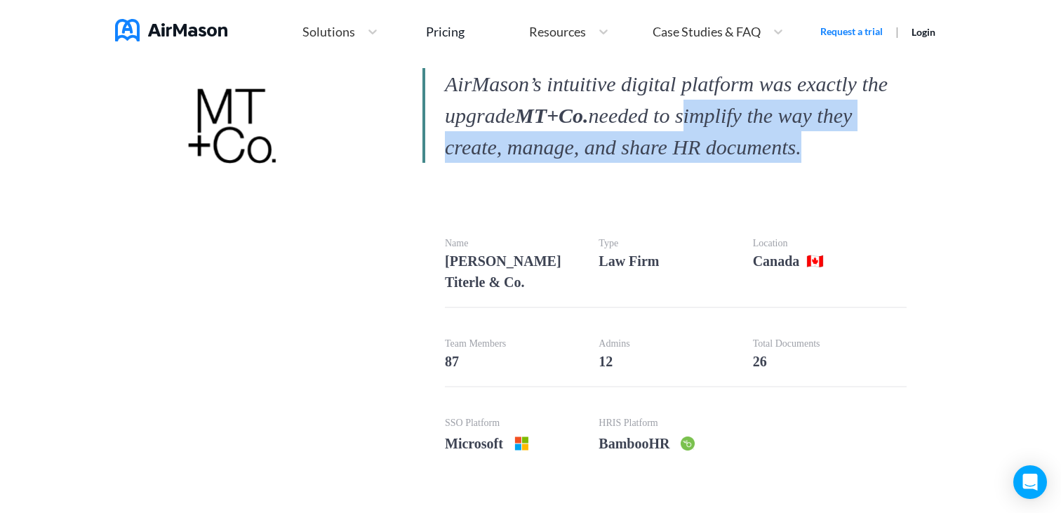
scroll to position [469, 0]
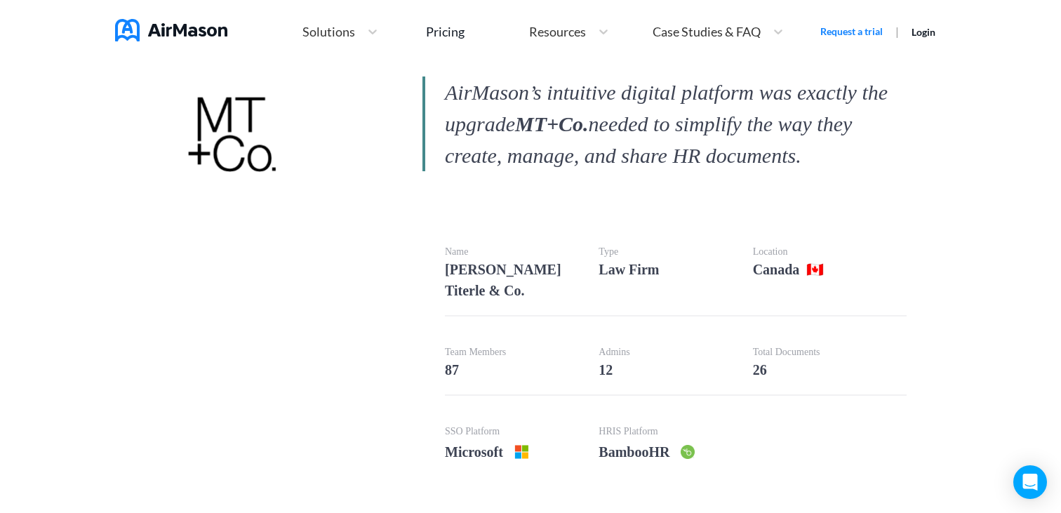
click at [756, 197] on div "AirMason’s intuitive digital platform was exactly the upgrade MT+Co. needed to …" at bounding box center [664, 276] width 484 height 400
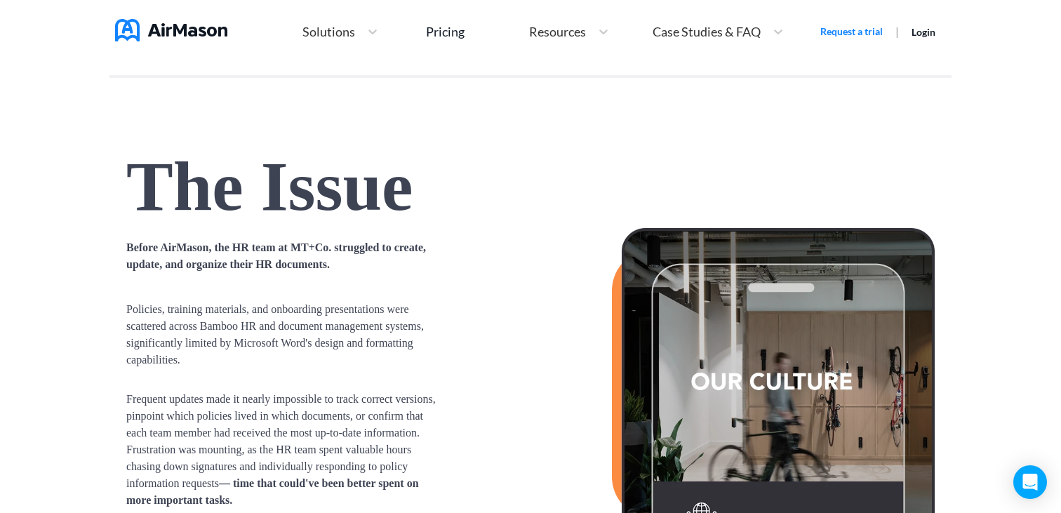
scroll to position [925, 0]
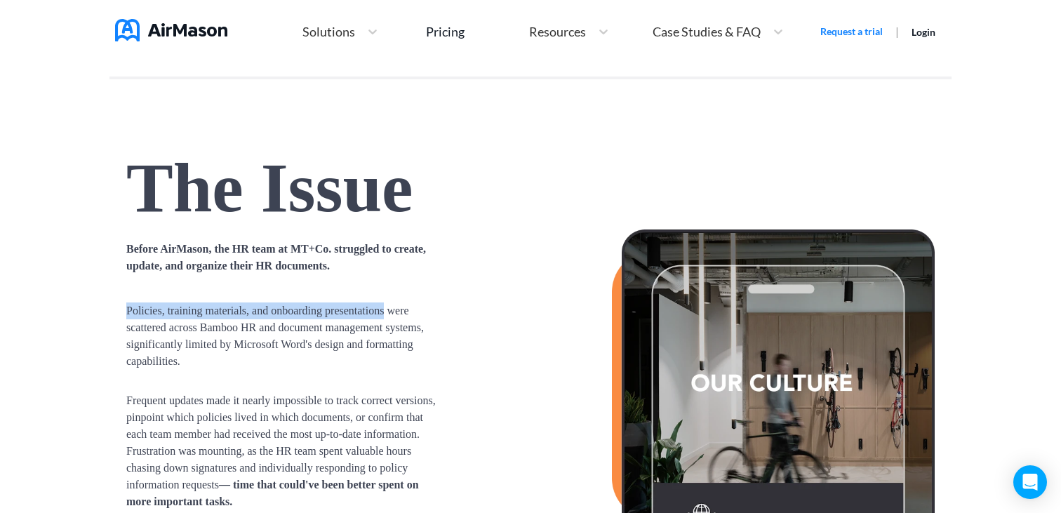
drag, startPoint x: 126, startPoint y: 288, endPoint x: 413, endPoint y: 283, distance: 286.3
click at [413, 302] on span "Policies, training materials, and onboarding presentations were scattered acros…" at bounding box center [284, 335] width 316 height 67
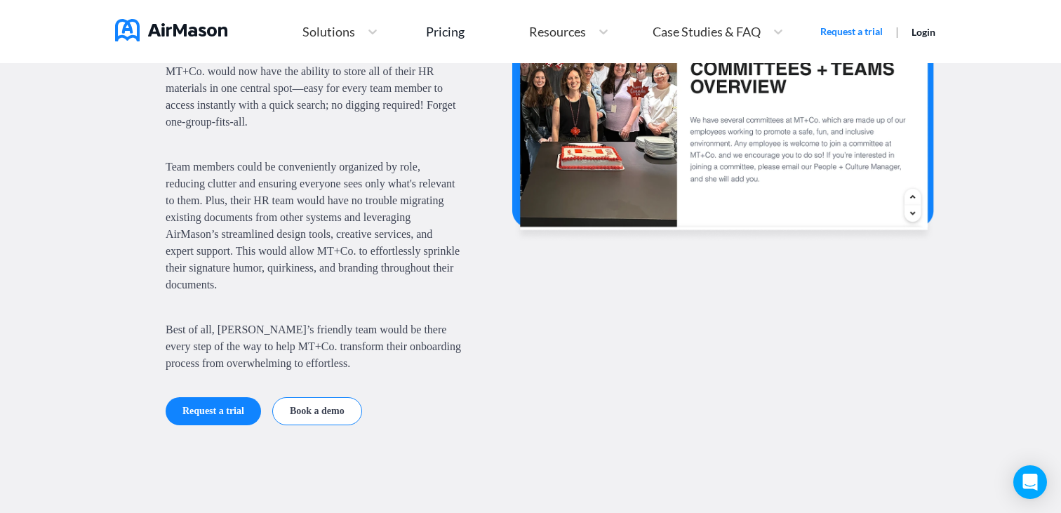
scroll to position [1924, 0]
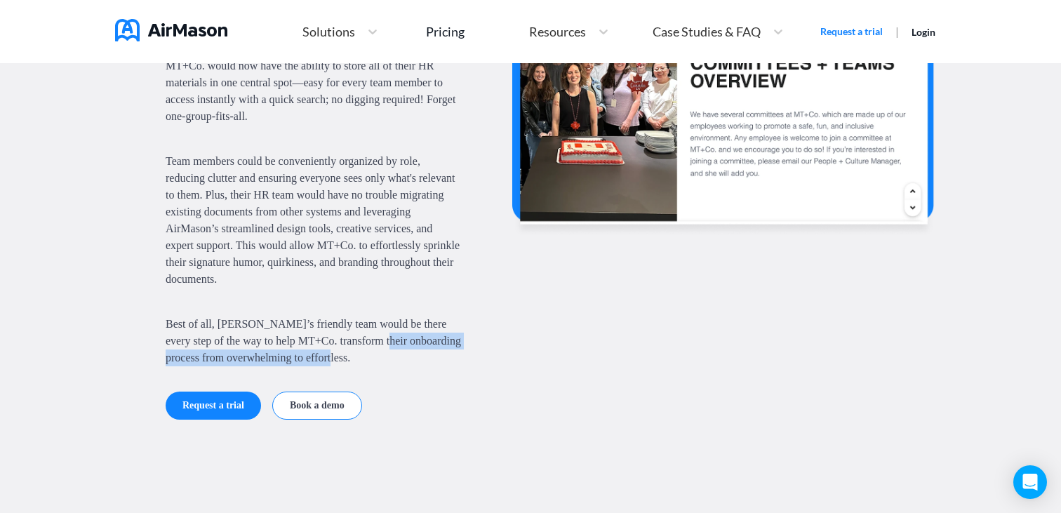
drag, startPoint x: 428, startPoint y: 358, endPoint x: 159, endPoint y: 355, distance: 268.7
click at [159, 355] on div "AirMason’s intuitive digital platform was exactly the upgrade MT+Co. needed to …" at bounding box center [530, 188] width 842 height 463
click at [373, 358] on span "Best of all, [PERSON_NAME]’s friendly team would be there every step of the way…" at bounding box center [314, 341] width 296 height 51
drag, startPoint x: 445, startPoint y: 358, endPoint x: 267, endPoint y: 358, distance: 178.9
click at [267, 358] on span "Best of all, [PERSON_NAME]’s friendly team would be there every step of the way…" at bounding box center [314, 341] width 296 height 51
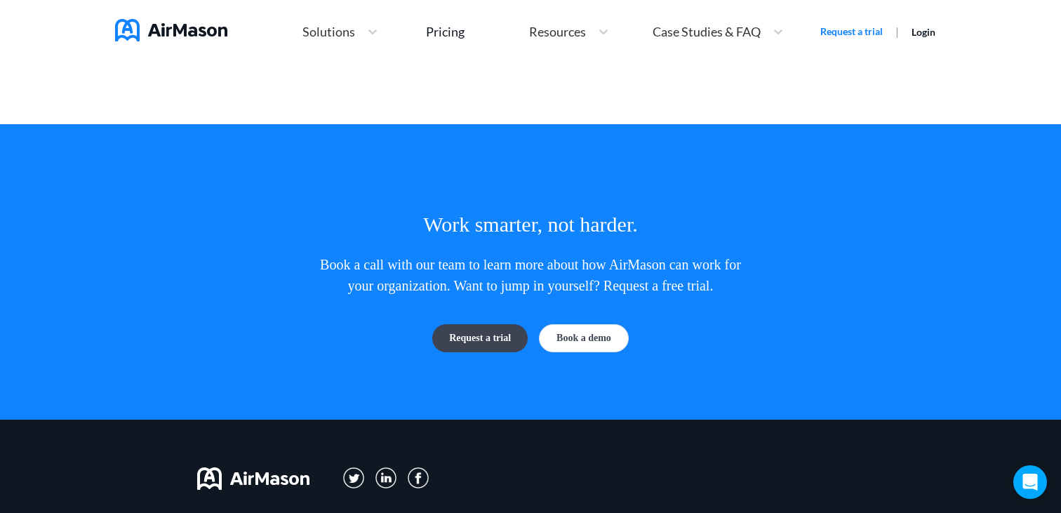
scroll to position [3795, 0]
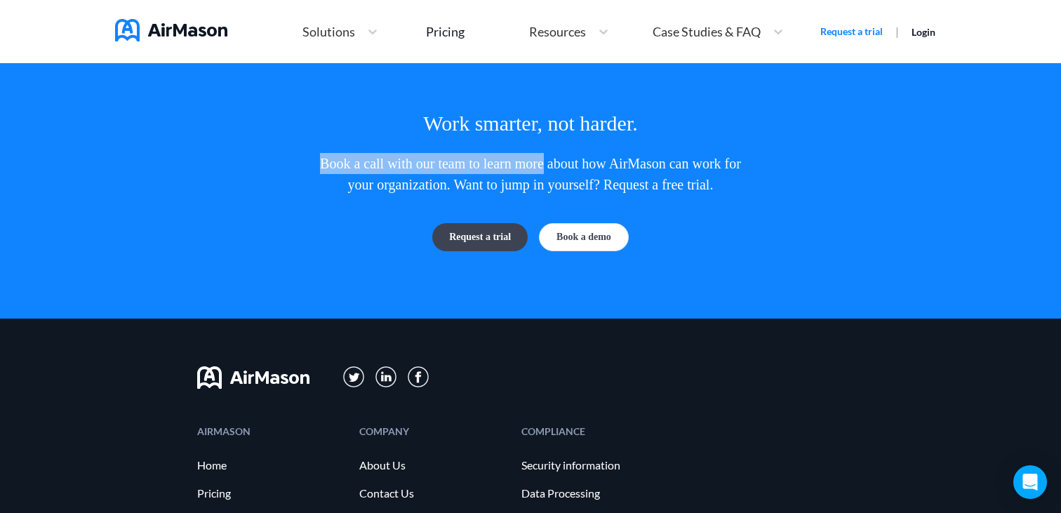
drag, startPoint x: 309, startPoint y: 156, endPoint x: 556, endPoint y: 149, distance: 246.3
click at [556, 153] on p "Book a call with our team to learn more about how AirMason can work for your or…" at bounding box center [530, 174] width 449 height 42
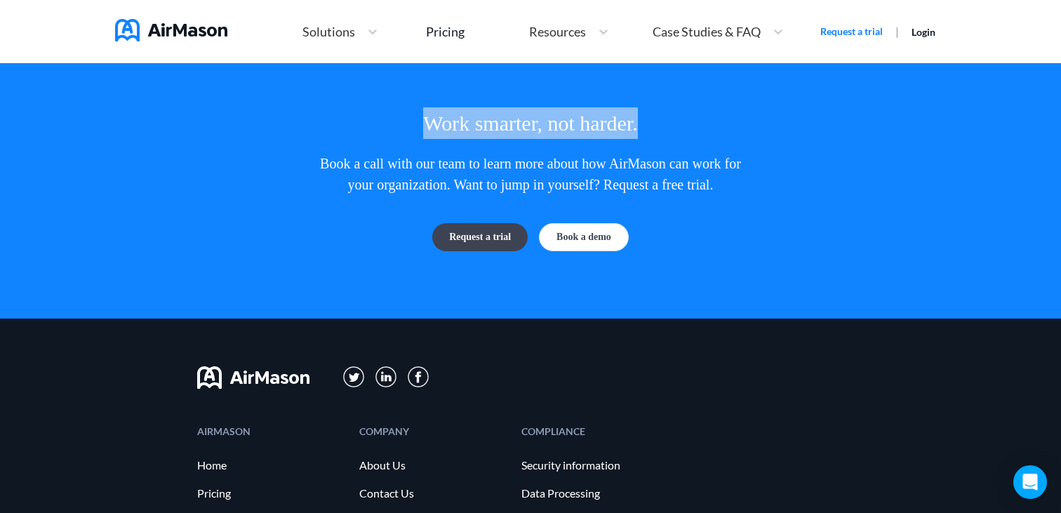
drag, startPoint x: 655, startPoint y: 122, endPoint x: 394, endPoint y: 117, distance: 261.0
click at [395, 118] on section "Work smarter, not harder. Book a call with our team to learn more about how Air…" at bounding box center [530, 179] width 842 height 144
